Goal: Task Accomplishment & Management: Use online tool/utility

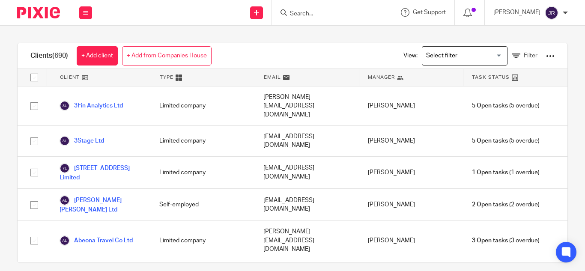
click at [329, 14] on input "Search" at bounding box center [327, 14] width 77 height 8
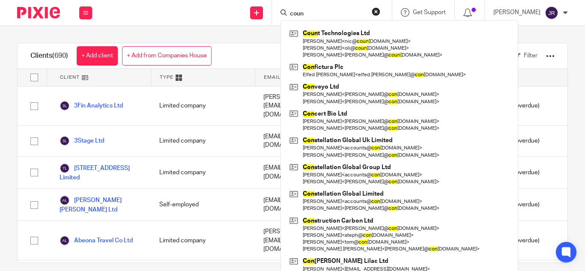
type input "coun"
click at [232, 35] on div "Clients (690) + Add client + Add from Companies House View: Loading... Filter C…" at bounding box center [292, 149] width 585 height 246
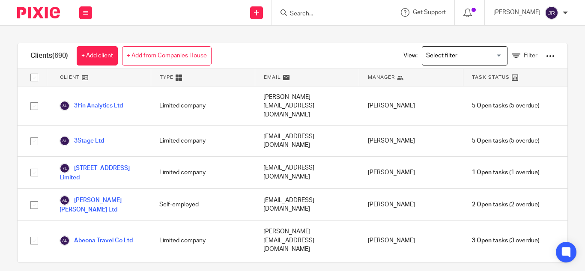
click at [459, 59] on input "Search for option" at bounding box center [462, 55] width 79 height 15
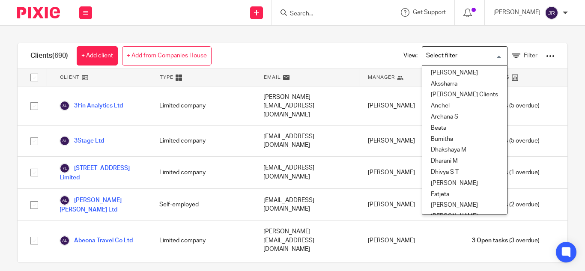
click at [345, 49] on div "Clients (690) + Add client + Add from Companies House View: Loading... Aishwary…" at bounding box center [293, 56] width 550 height 26
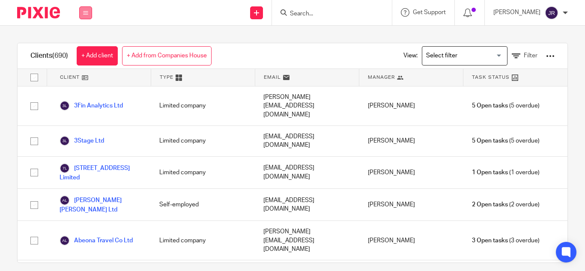
click at [89, 12] on button at bounding box center [85, 12] width 13 height 13
click at [87, 38] on link "Work" at bounding box center [81, 40] width 14 height 6
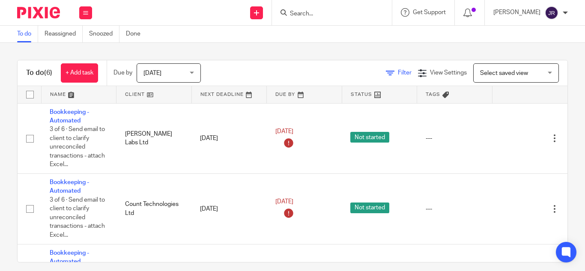
click at [398, 71] on span "Filter" at bounding box center [405, 73] width 14 height 6
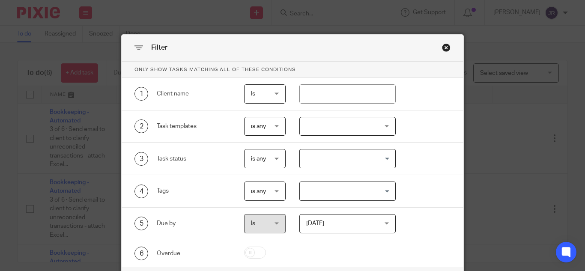
click at [370, 126] on div at bounding box center [348, 126] width 96 height 19
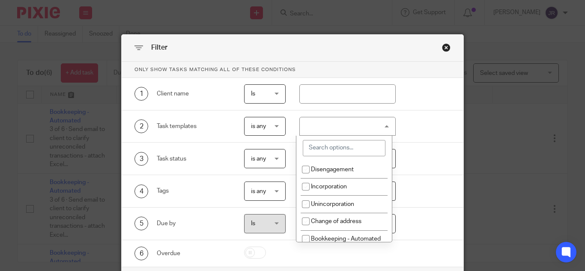
click at [370, 141] on input "search" at bounding box center [344, 148] width 83 height 16
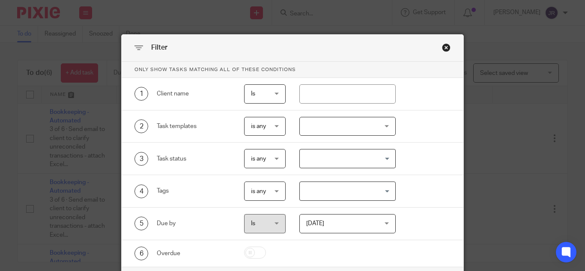
click at [425, 144] on div "3 Task status is any is any is any is none is_any Loading..." at bounding box center [293, 159] width 342 height 33
click at [347, 123] on div at bounding box center [348, 126] width 96 height 19
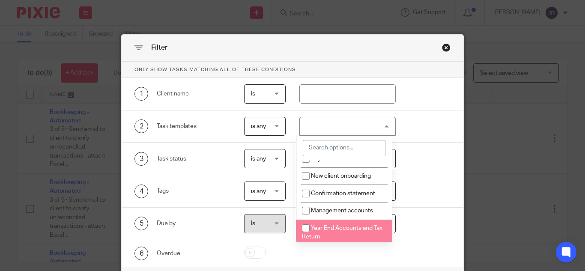
scroll to position [114, 0]
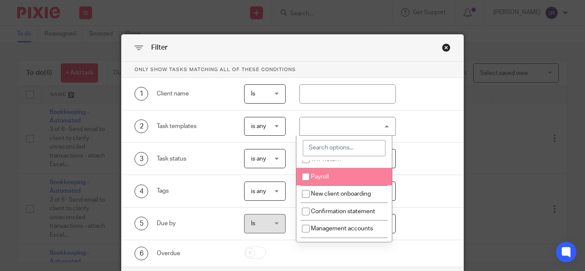
click at [342, 185] on li "Payroll" at bounding box center [345, 177] width 96 height 18
checkbox input "true"
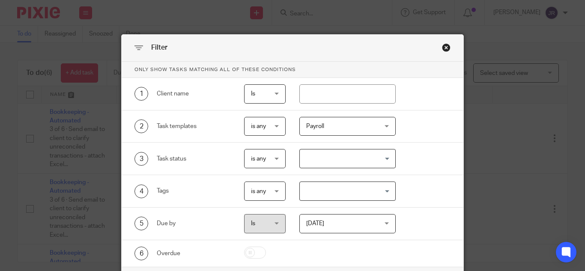
click at [422, 166] on div "3 Task status is any is any is any is none is_any Loading..." at bounding box center [286, 158] width 330 height 19
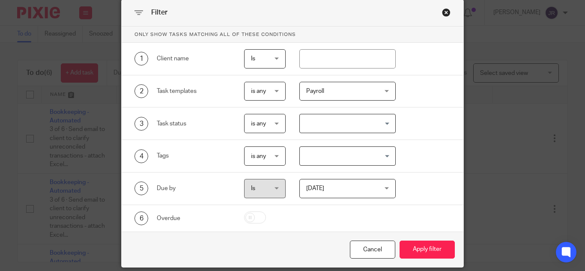
scroll to position [66, 0]
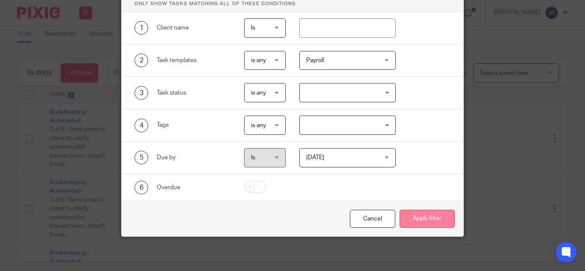
click at [420, 214] on button "Apply filter" at bounding box center [427, 219] width 55 height 18
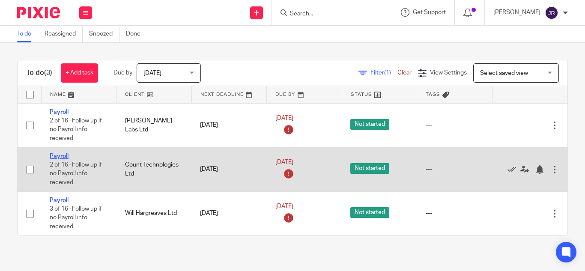
click at [56, 155] on link "Payroll" at bounding box center [59, 156] width 19 height 6
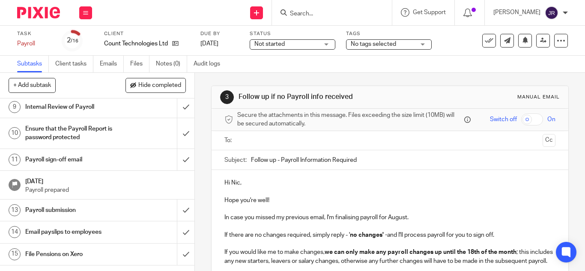
scroll to position [249, 0]
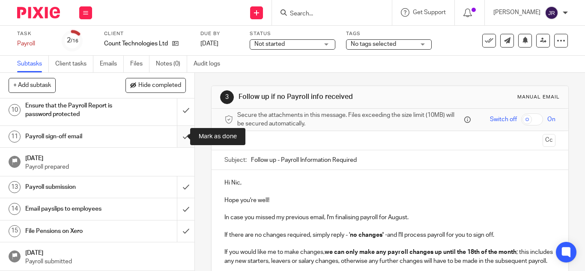
click at [179, 136] on input "submit" at bounding box center [97, 136] width 195 height 21
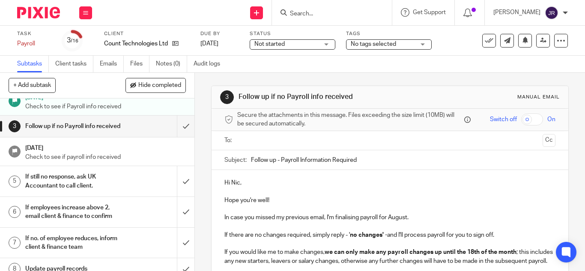
scroll to position [171, 0]
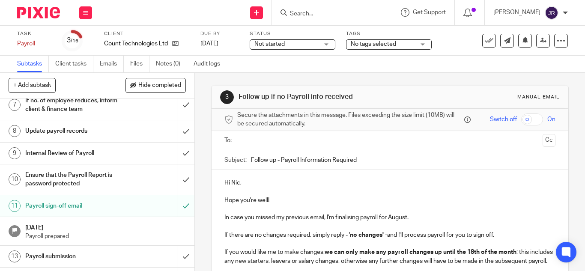
click at [97, 213] on h1 "Payroll sign-off email" at bounding box center [73, 206] width 96 height 13
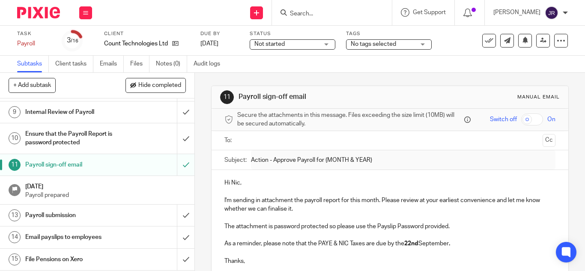
scroll to position [228, 0]
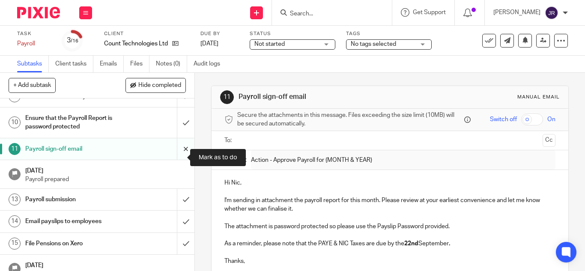
click at [179, 154] on input "submit" at bounding box center [97, 148] width 195 height 21
click at [141, 134] on div "Ensure that the Payroll Report is password protected" at bounding box center [97, 123] width 144 height 22
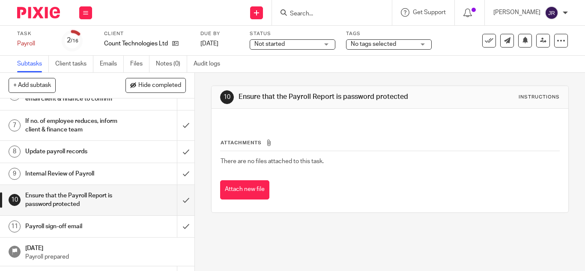
scroll to position [249, 0]
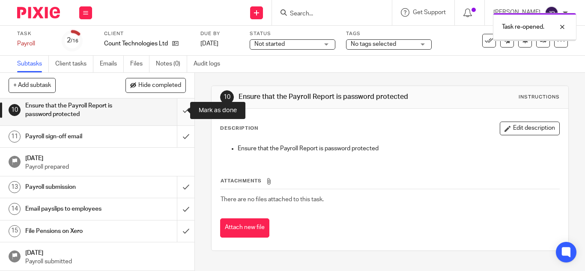
click at [177, 117] on input "submit" at bounding box center [97, 110] width 195 height 30
click at [148, 136] on div "Payroll sign-off email" at bounding box center [97, 136] width 144 height 13
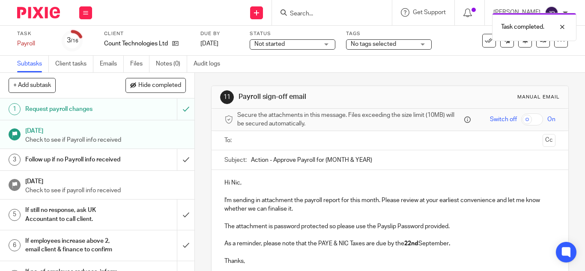
drag, startPoint x: 322, startPoint y: 158, endPoint x: 376, endPoint y: 158, distance: 54.0
click at [376, 158] on input "Action - Approve Payroll for {MONTH & YEAR}" at bounding box center [403, 159] width 305 height 19
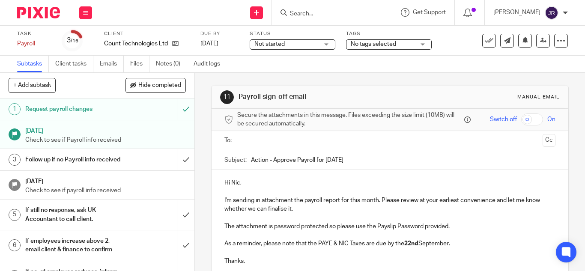
type input "Action - Approve Payroll for [DATE]"
click at [351, 176] on div "Hi Nic, I'm sending in attachment the payroll report for this month. Please rev…" at bounding box center [390, 221] width 357 height 102
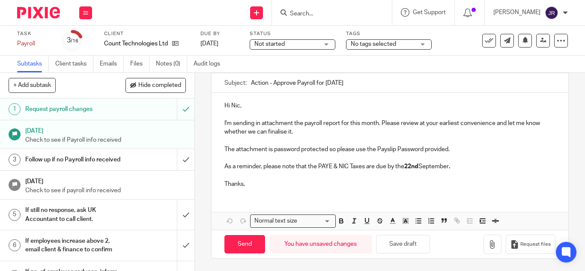
scroll to position [78, 0]
click at [489, 246] on icon "button" at bounding box center [493, 244] width 9 height 9
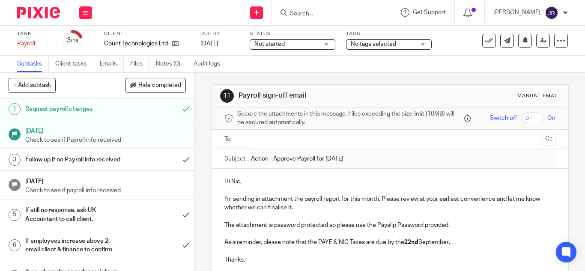
scroll to position [0, 0]
click at [312, 136] on input "text" at bounding box center [389, 141] width 299 height 10
type input "nic"
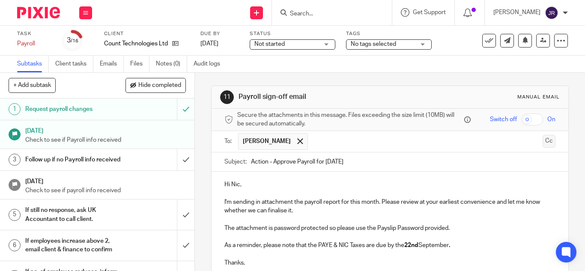
click at [543, 143] on button "Cc" at bounding box center [549, 141] width 13 height 13
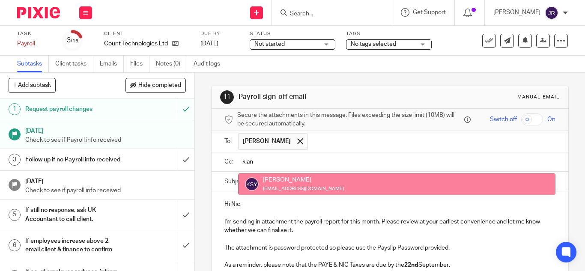
type input "kian"
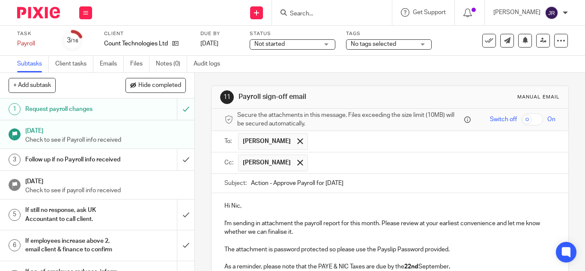
click at [353, 158] on input "text" at bounding box center [432, 163] width 240 height 17
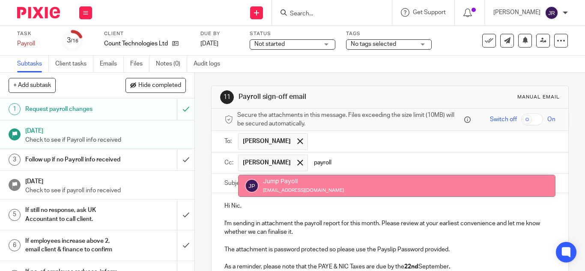
type input "payroll"
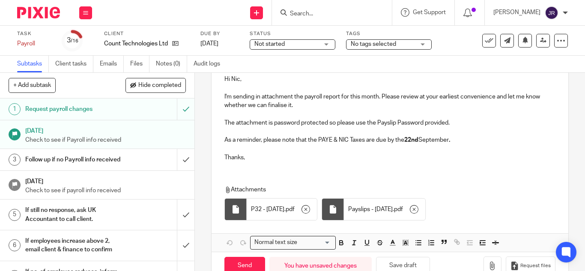
scroll to position [149, 0]
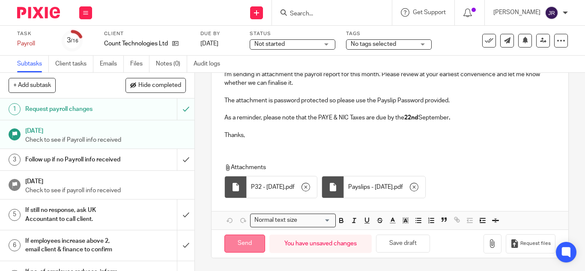
click at [247, 246] on input "Send" at bounding box center [245, 244] width 41 height 18
type input "Sent"
click at [294, 20] on div at bounding box center [332, 12] width 120 height 25
click at [299, 16] on input "Search" at bounding box center [327, 14] width 77 height 8
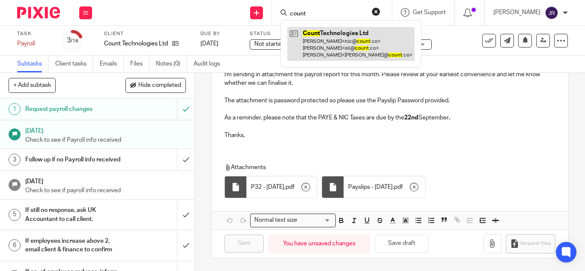
type input "count"
click at [353, 45] on link at bounding box center [351, 44] width 127 height 34
click at [354, 46] on link at bounding box center [351, 44] width 127 height 34
click at [350, 39] on link at bounding box center [351, 44] width 127 height 34
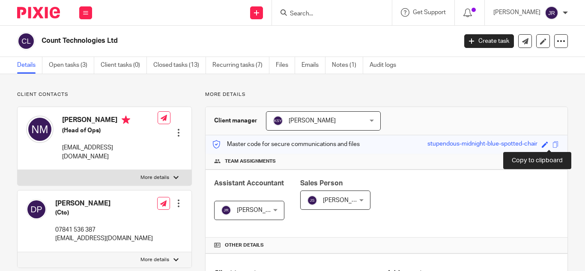
click at [553, 142] on span at bounding box center [556, 144] width 6 height 6
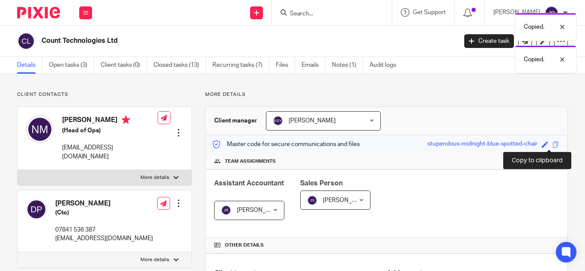
click at [553, 142] on span at bounding box center [556, 144] width 6 height 6
